Goal: Transaction & Acquisition: Subscribe to service/newsletter

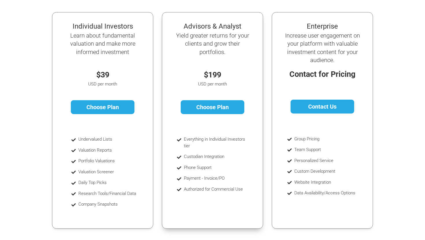
scroll to position [86, 0]
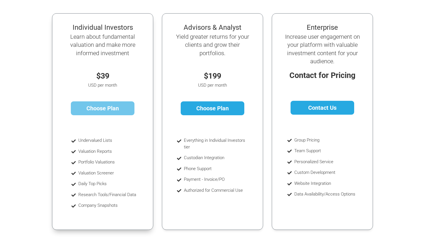
click at [116, 108] on link "Choose Plan" at bounding box center [103, 108] width 64 height 14
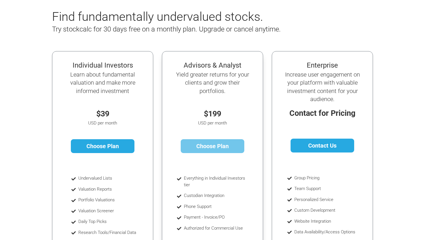
scroll to position [78, 0]
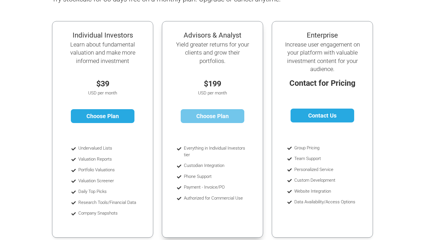
click at [215, 112] on link "Choose Plan" at bounding box center [213, 116] width 64 height 14
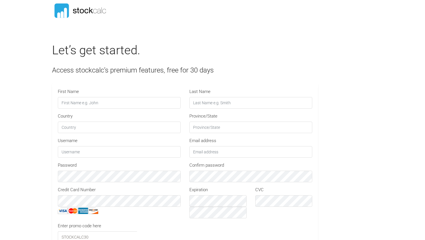
type input "SC30"
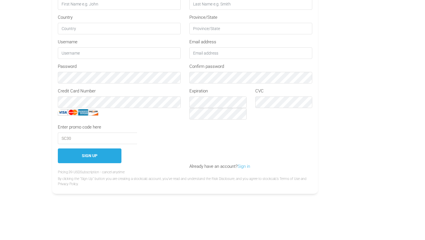
scroll to position [107, 0]
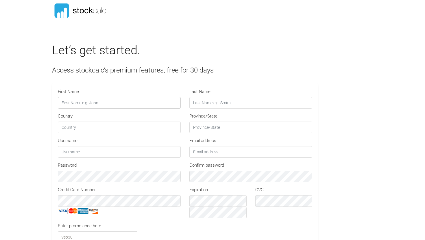
type input "INSTITUTIONAL30"
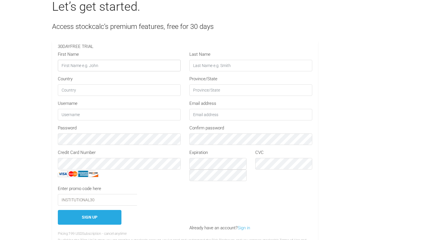
scroll to position [47, 0]
